Goal: Task Accomplishment & Management: Manage account settings

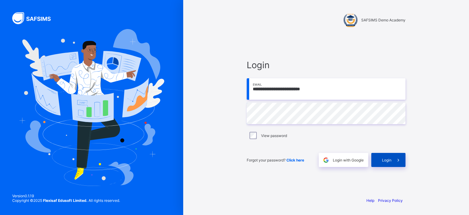
click at [384, 161] on span "Login" at bounding box center [386, 160] width 9 height 5
click at [331, 90] on input "**********" at bounding box center [326, 88] width 159 height 21
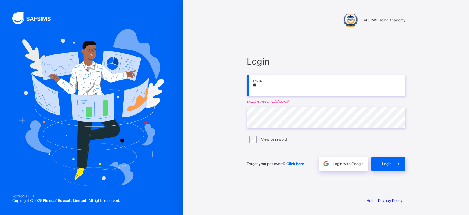
type input "*"
type input "**********"
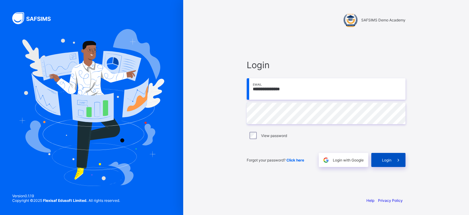
click at [383, 158] on span "Login" at bounding box center [386, 160] width 9 height 5
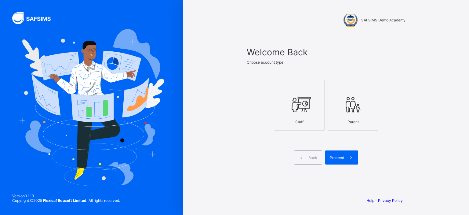
click at [311, 114] on div at bounding box center [299, 104] width 44 height 24
click at [339, 154] on div "Proceed" at bounding box center [341, 157] width 33 height 14
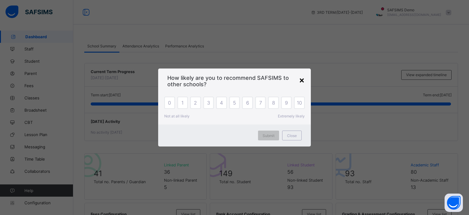
click at [304, 78] on div "×" at bounding box center [302, 80] width 6 height 10
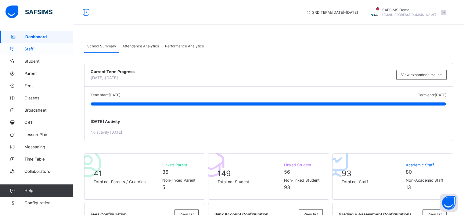
click at [31, 53] on link "Staff" at bounding box center [36, 49] width 73 height 12
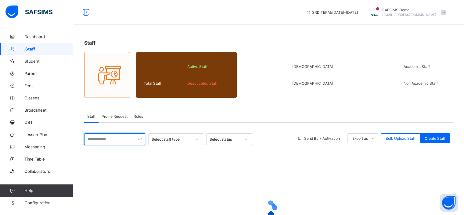
click at [109, 139] on input "text" at bounding box center [114, 139] width 61 height 12
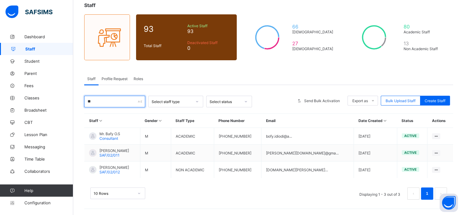
scroll to position [37, 0]
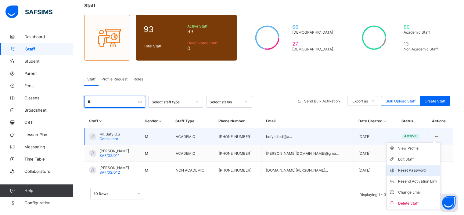
type input "**"
click at [413, 169] on div "Reset Password" at bounding box center [418, 170] width 39 height 6
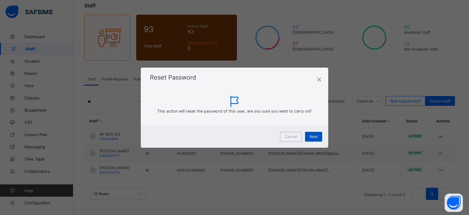
click at [311, 137] on span "Next" at bounding box center [314, 136] width 8 height 5
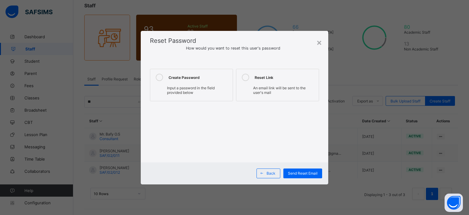
click at [184, 83] on label "Create Password Input a password in the field provided below" at bounding box center [191, 85] width 83 height 32
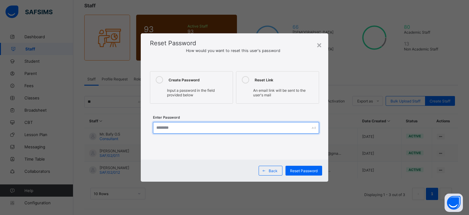
click at [184, 126] on input "text" at bounding box center [236, 128] width 166 height 12
type input "**********"
drag, startPoint x: 187, startPoint y: 128, endPoint x: 154, endPoint y: 128, distance: 32.7
click at [154, 128] on input "**********" at bounding box center [236, 128] width 166 height 12
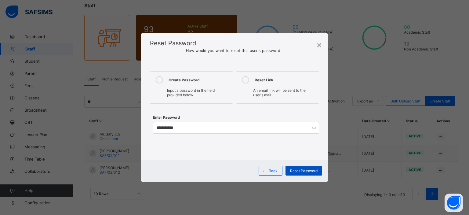
click at [300, 171] on span "Reset Password" at bounding box center [303, 170] width 27 height 5
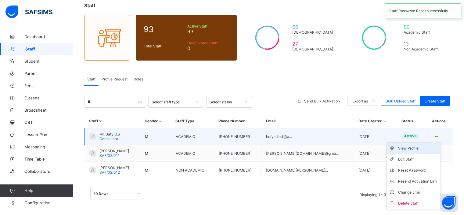
click at [414, 147] on div "View Profile" at bounding box center [418, 148] width 39 height 6
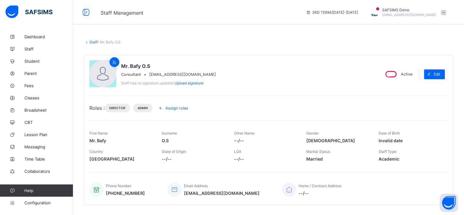
drag, startPoint x: 149, startPoint y: 74, endPoint x: 208, endPoint y: 74, distance: 58.6
click at [208, 74] on div "Mr. Bafy O.S Consultant • [EMAIL_ADDRESS][DOMAIN_NAME] Staff has no signature u…" at bounding box center [232, 74] width 286 height 28
copy span "[EMAIL_ADDRESS][DOMAIN_NAME]"
click at [174, 108] on span "Assign roles" at bounding box center [177, 108] width 23 height 5
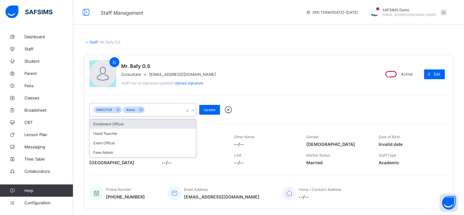
click at [174, 108] on div "DIRECTOR Admin" at bounding box center [137, 109] width 95 height 13
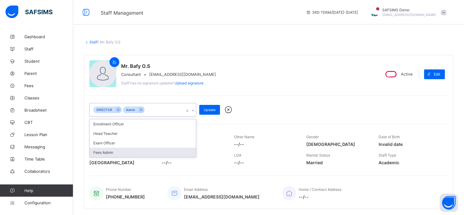
click at [150, 152] on div "Fees Admin" at bounding box center [143, 151] width 106 height 9
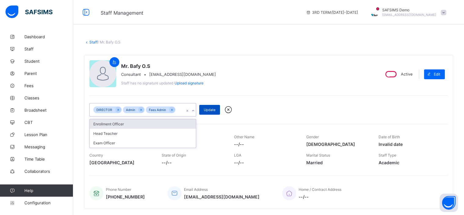
click at [208, 111] on span "Update" at bounding box center [210, 109] width 12 height 4
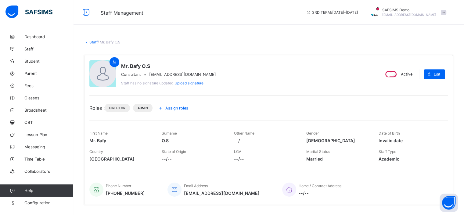
click at [258, 83] on div "Mr. Bafy O.S Consultant • [EMAIL_ADDRESS][DOMAIN_NAME] Staff has no signature u…" at bounding box center [232, 74] width 286 height 28
click at [33, 77] on link "Parent" at bounding box center [36, 73] width 73 height 12
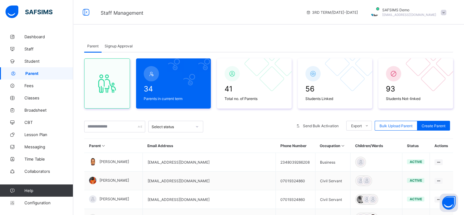
click at [125, 46] on span "Signup Approval" at bounding box center [119, 46] width 28 height 5
